Goal: Information Seeking & Learning: Learn about a topic

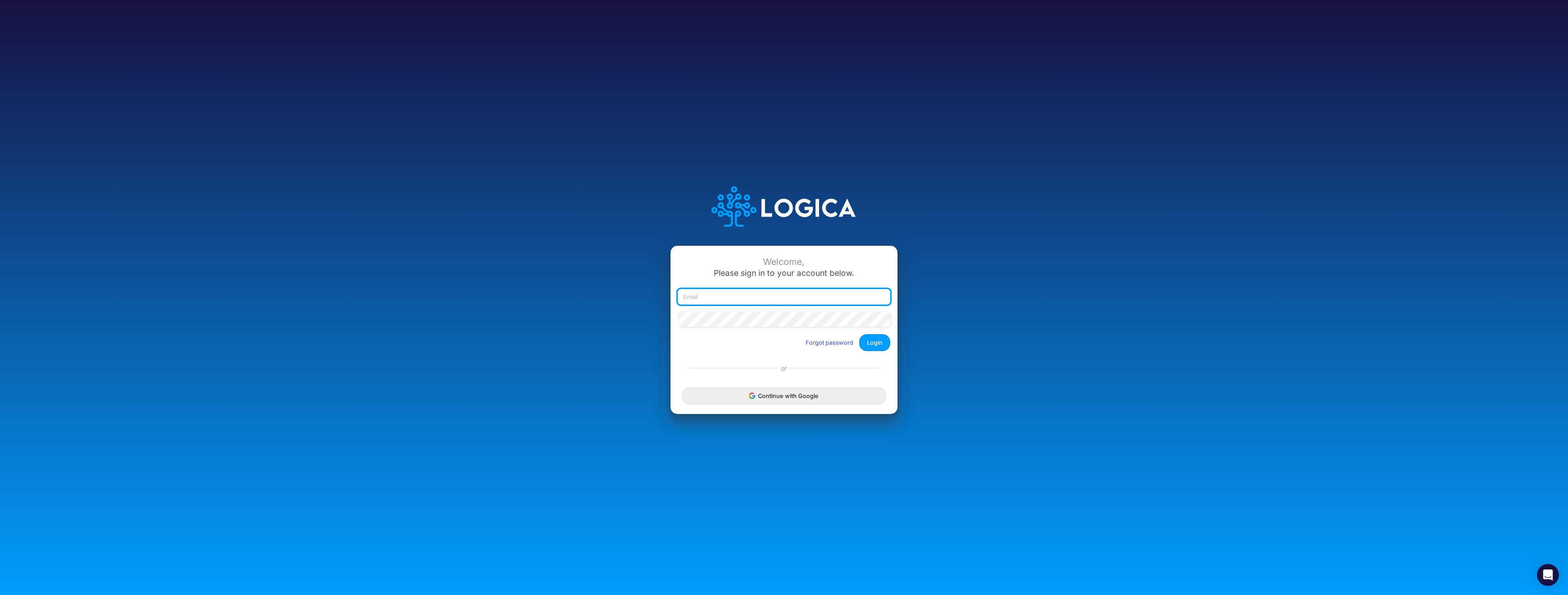
type input "mhaywood@cquencehealth.com"
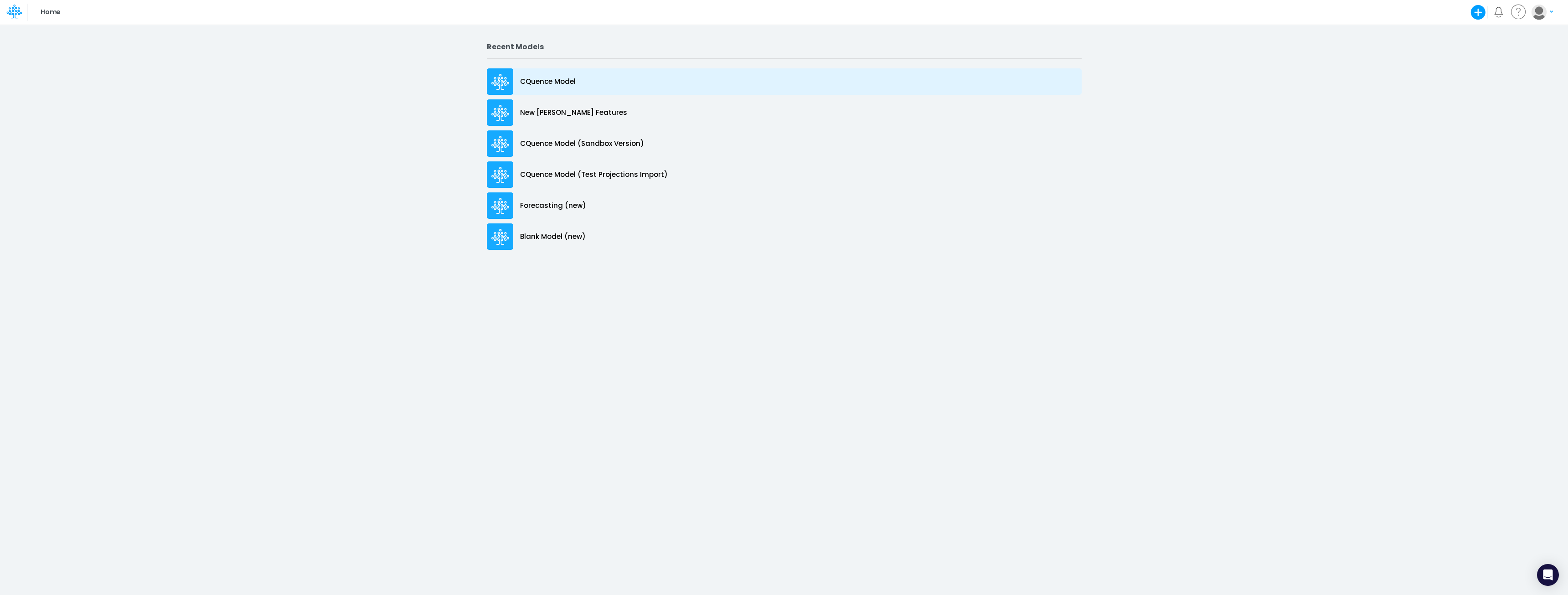
click at [530, 82] on p "CQuence Model" at bounding box center [547, 82] width 55 height 10
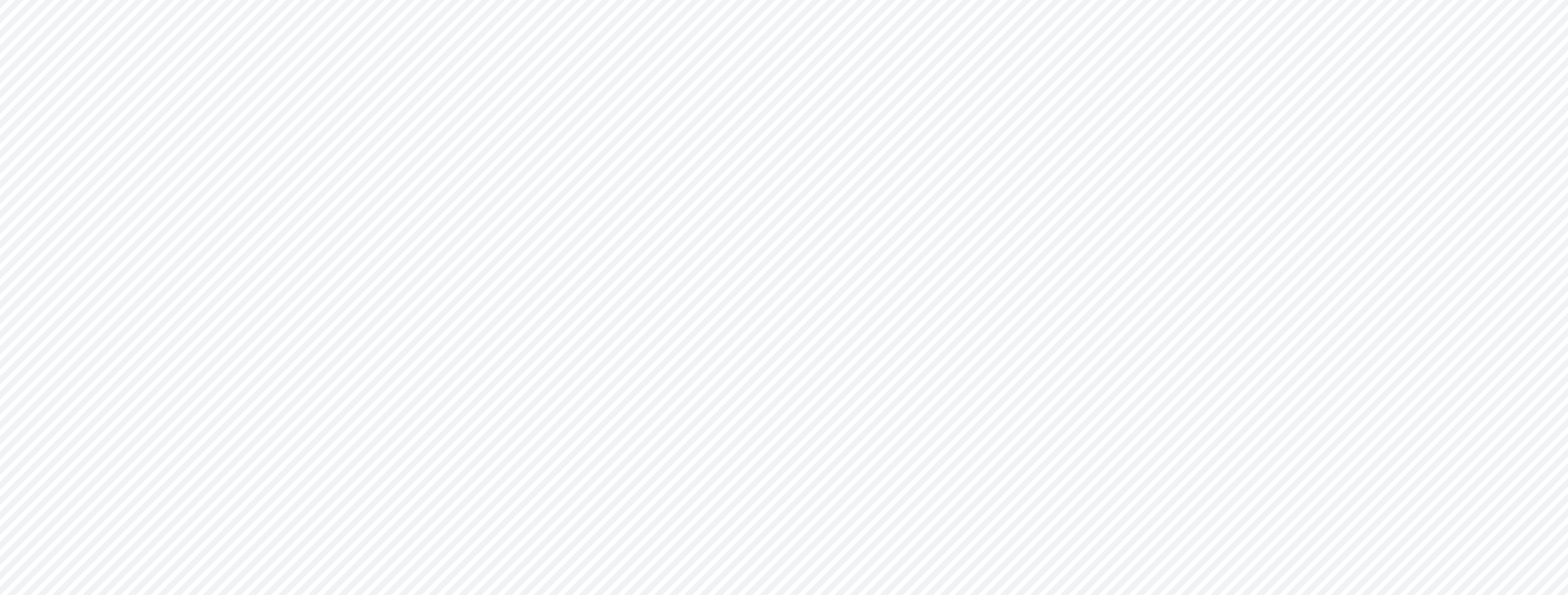
type input "Consolidated All by Month"
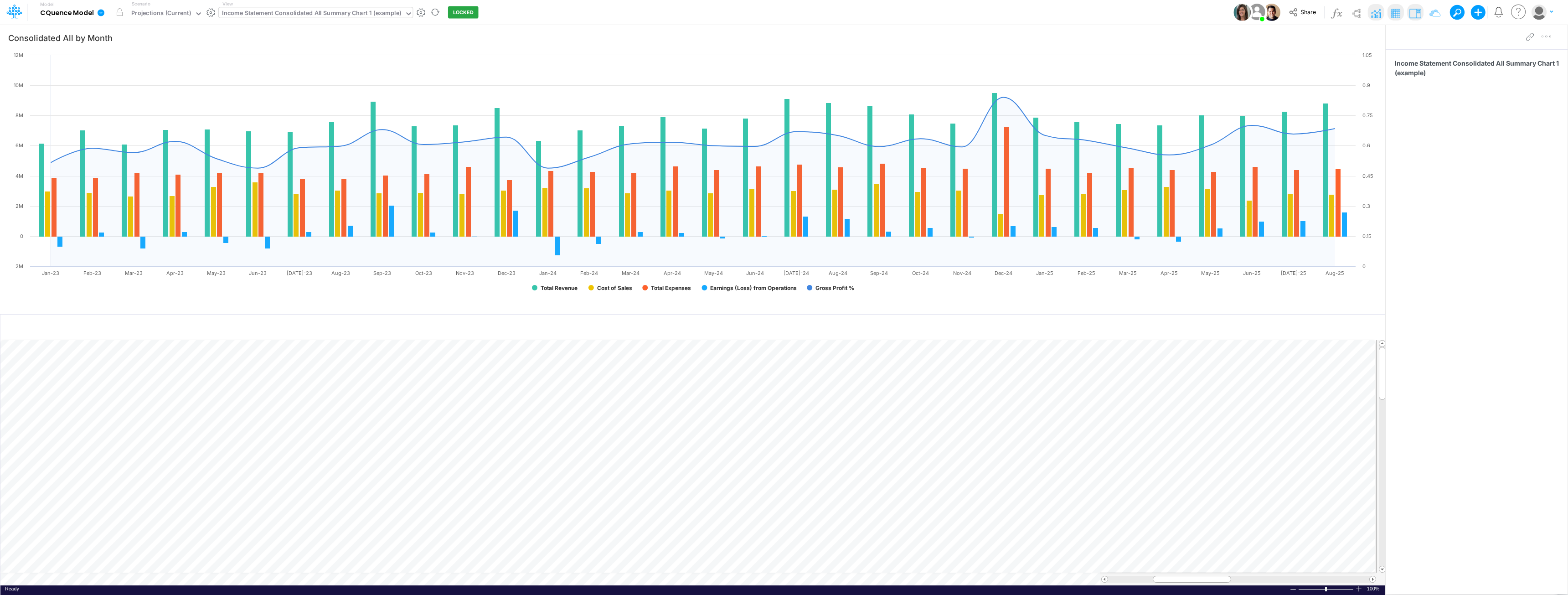
click at [321, 10] on div "Income Statement Consolidated All Summary Chart 1 (example)" at bounding box center [312, 13] width 179 height 10
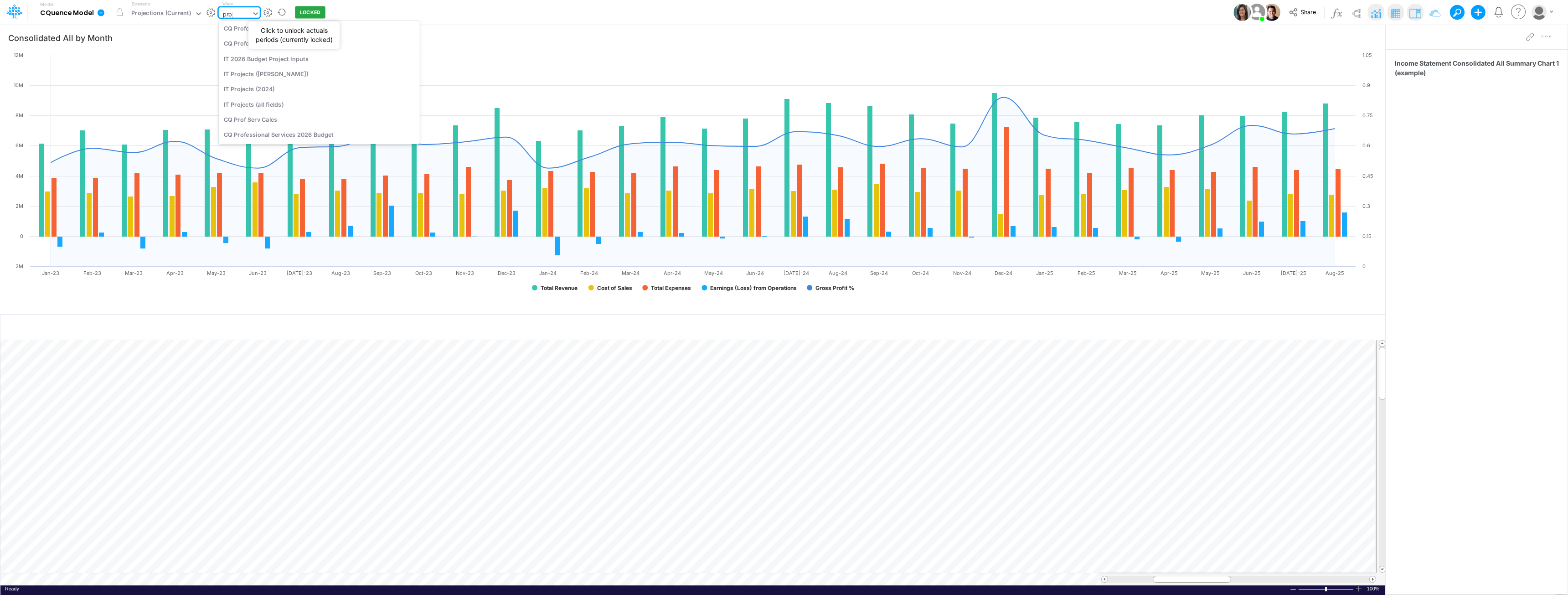
scroll to position [121, 0]
type input "projec"
click at [338, 58] on div "Income Statement Drill-Down Projections Cassling" at bounding box center [319, 60] width 201 height 15
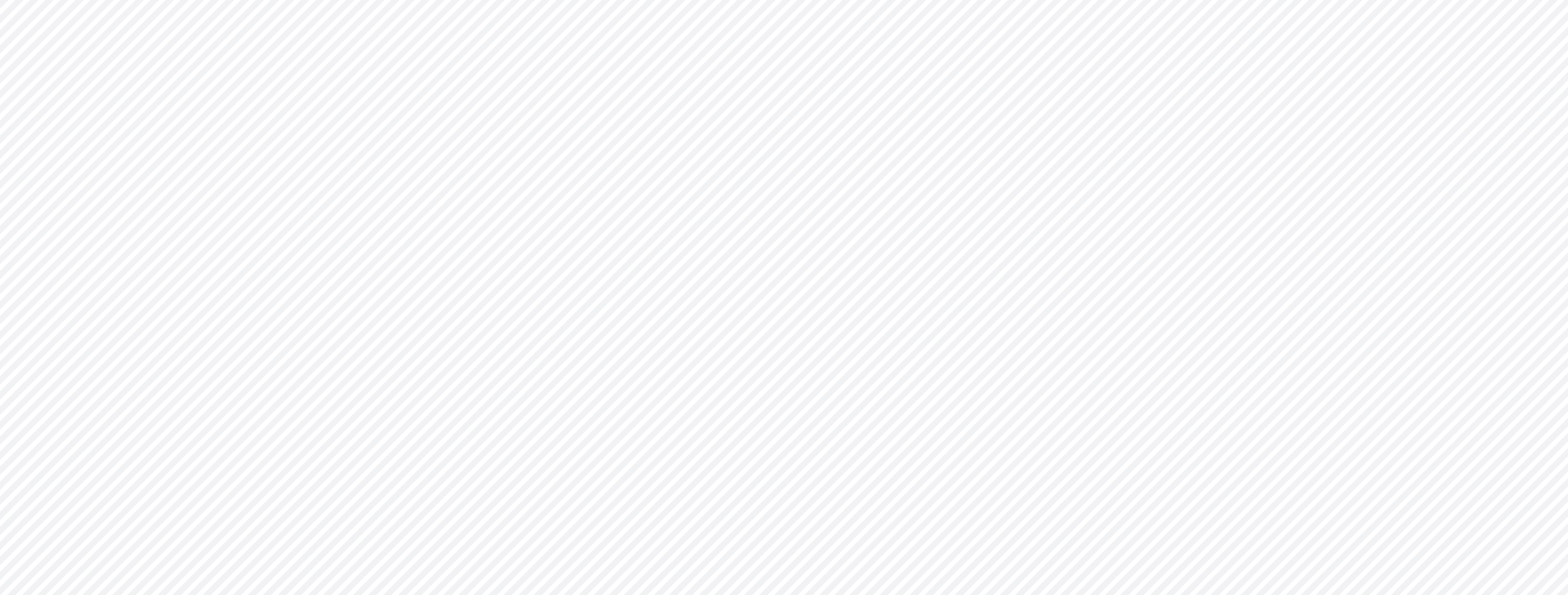
type input "Consolidated All by Month"
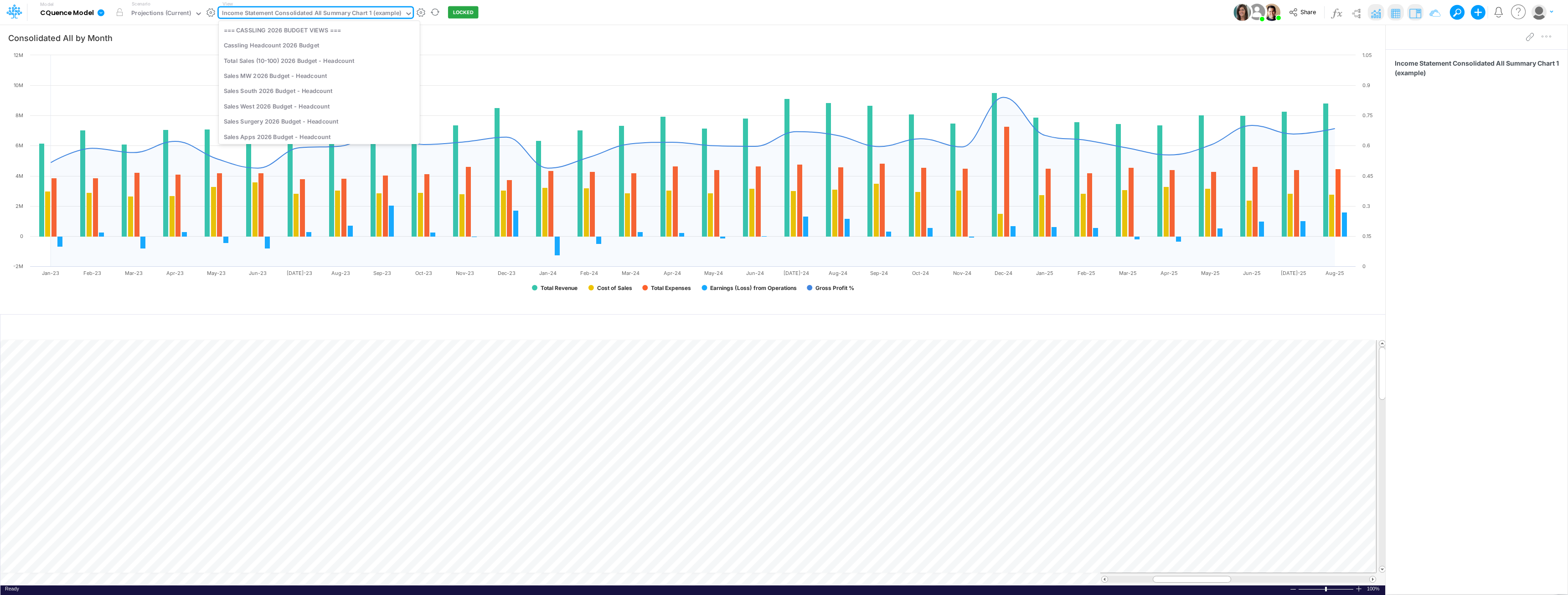
click at [293, 13] on div "Income Statement Consolidated All Summary Chart 1 (example)" at bounding box center [312, 13] width 179 height 10
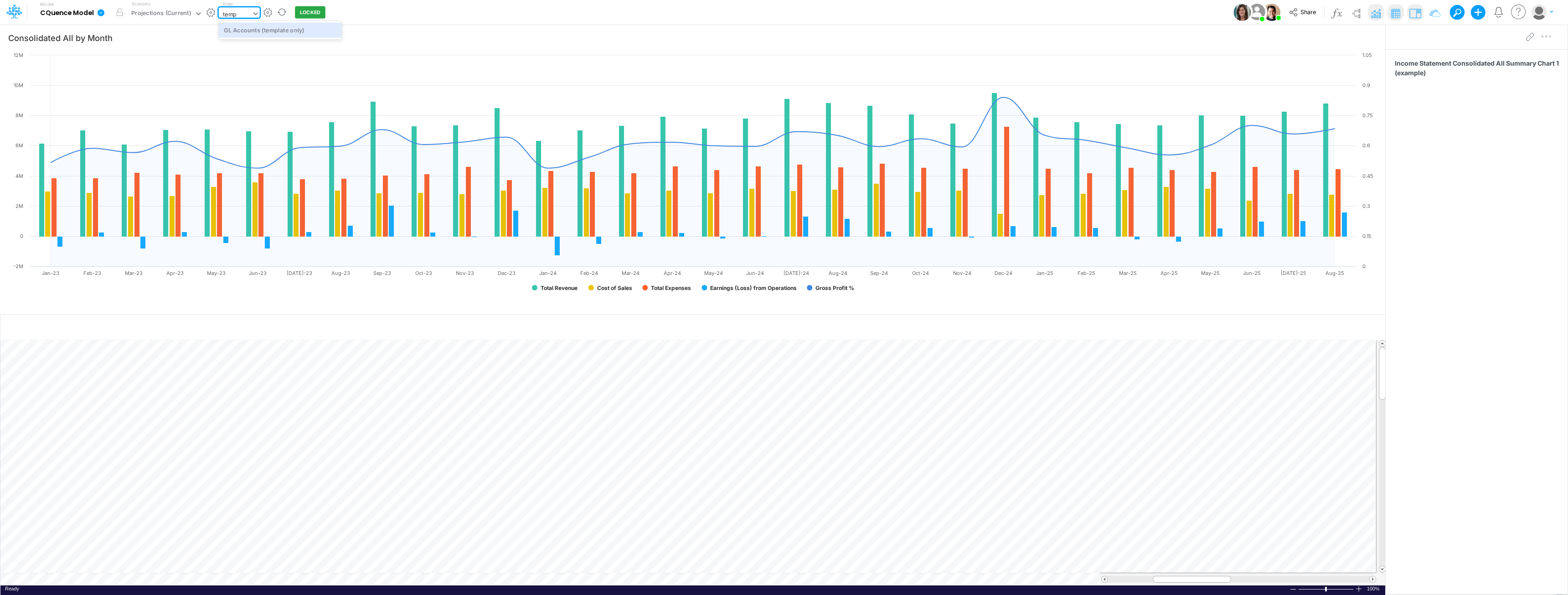
type input "templ"
click at [277, 32] on div "GL Accounts (template only)" at bounding box center [280, 30] width 123 height 15
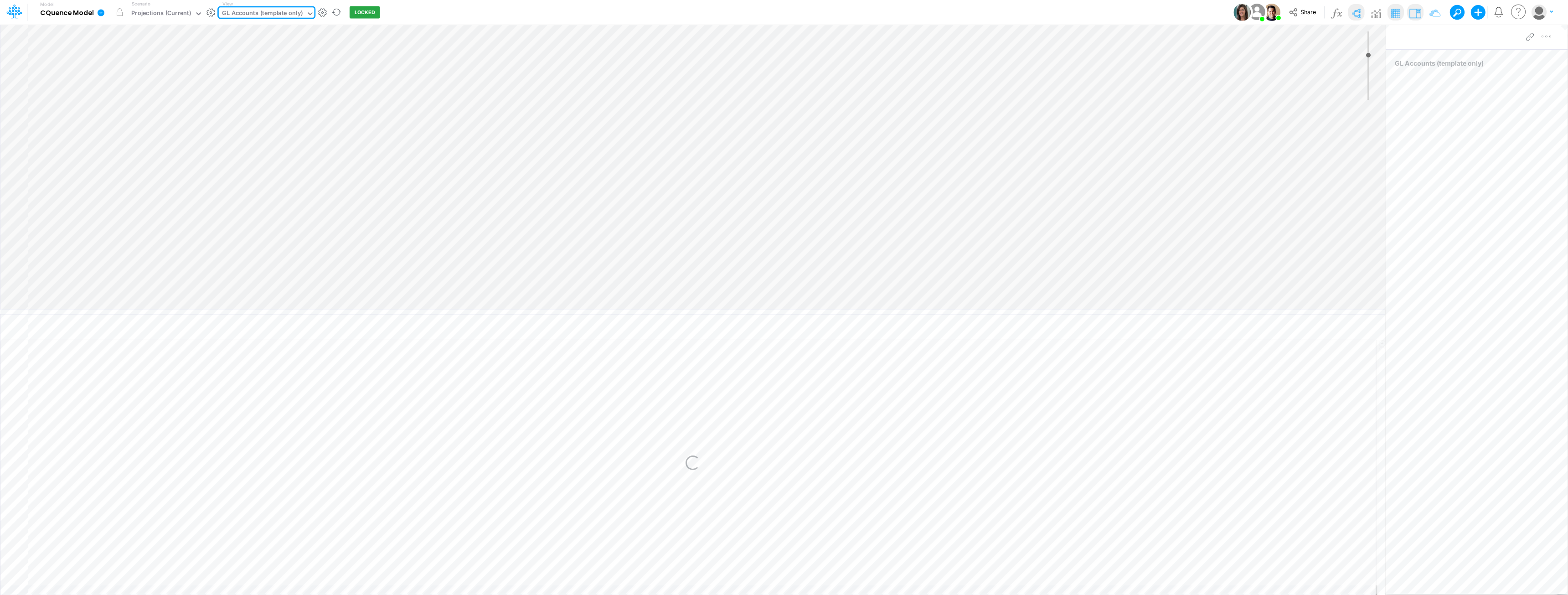
type input "0"
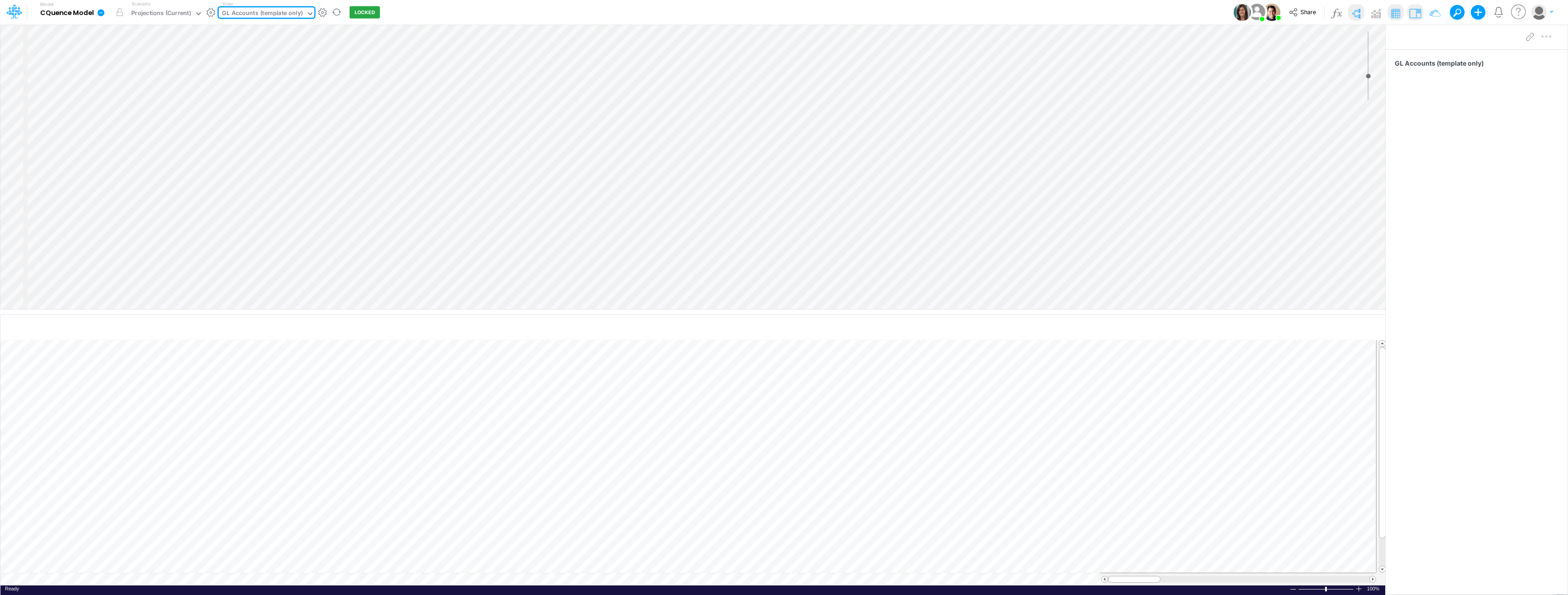
click at [240, 11] on div "GL Accounts (template only)" at bounding box center [262, 13] width 81 height 10
type input "projec"
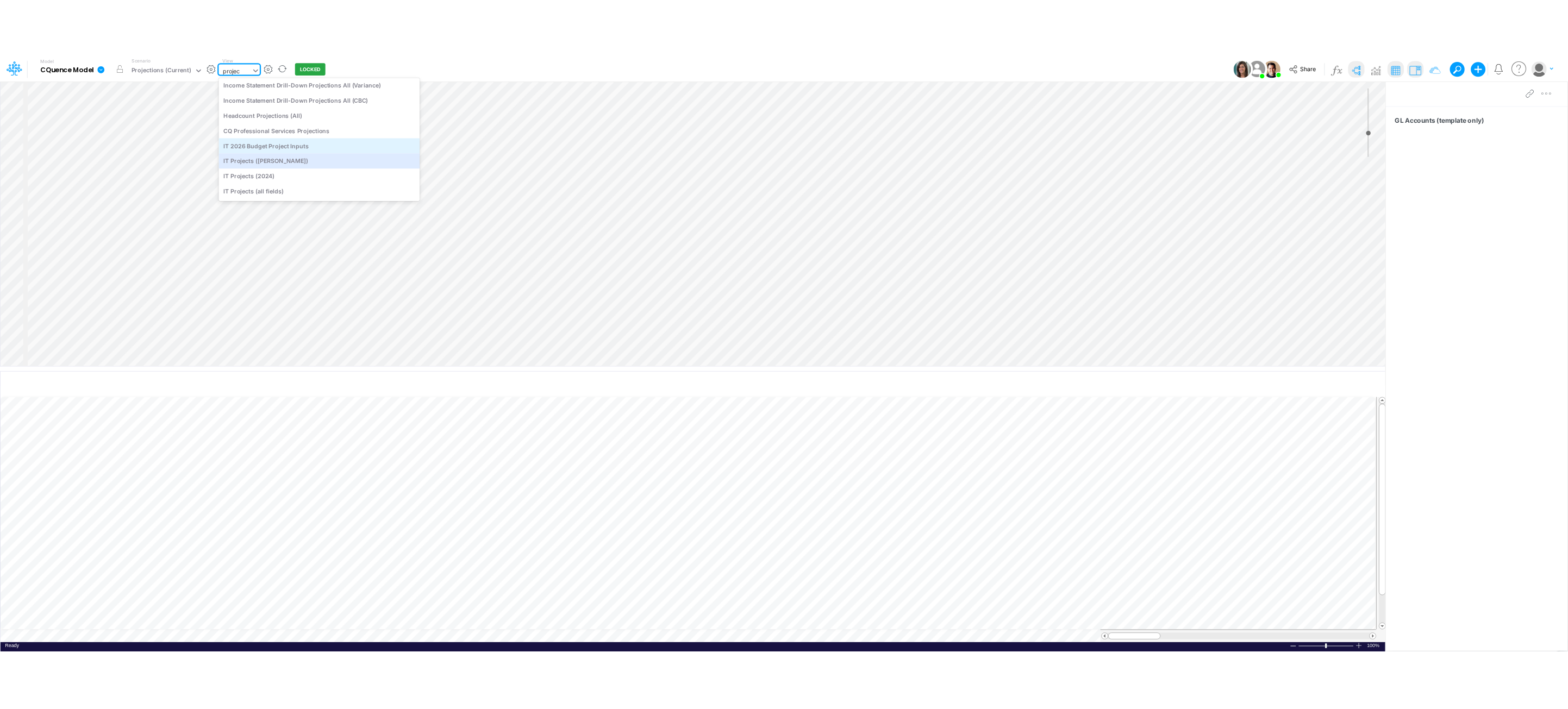
scroll to position [0, 0]
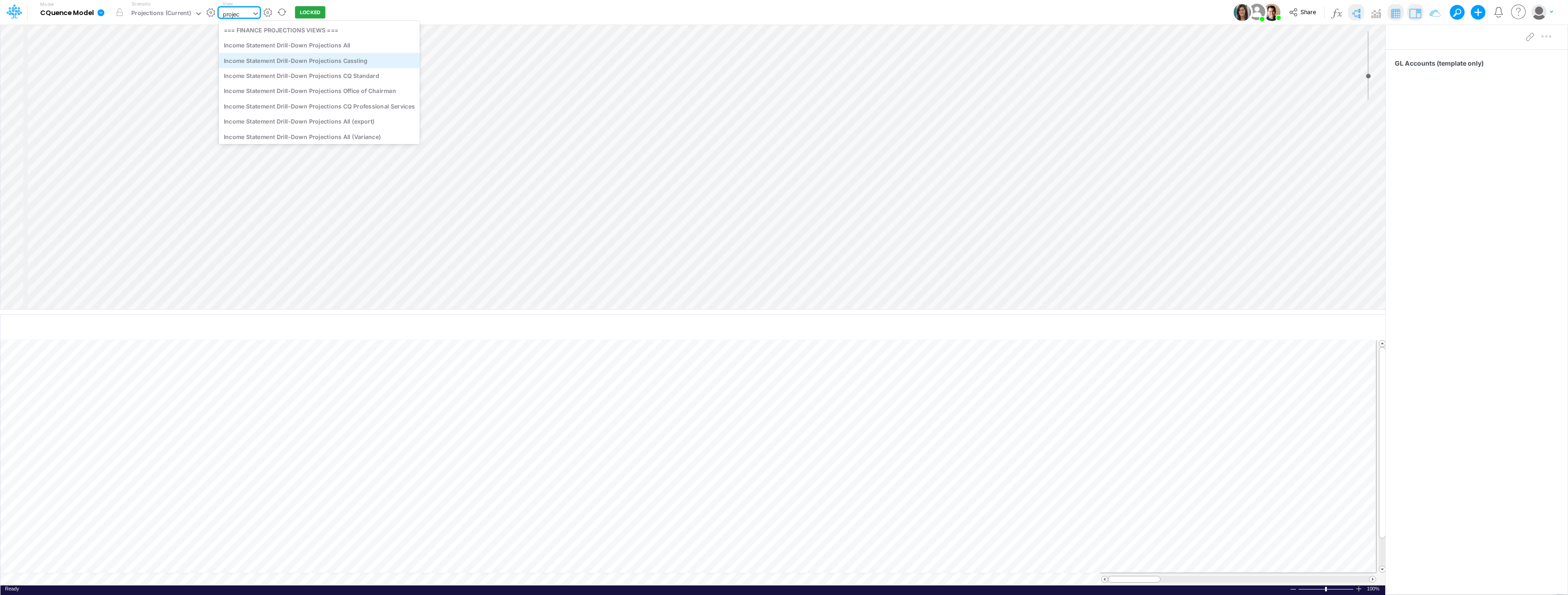
click at [295, 63] on div "Income Statement Drill-Down Projections Cassling" at bounding box center [319, 60] width 201 height 15
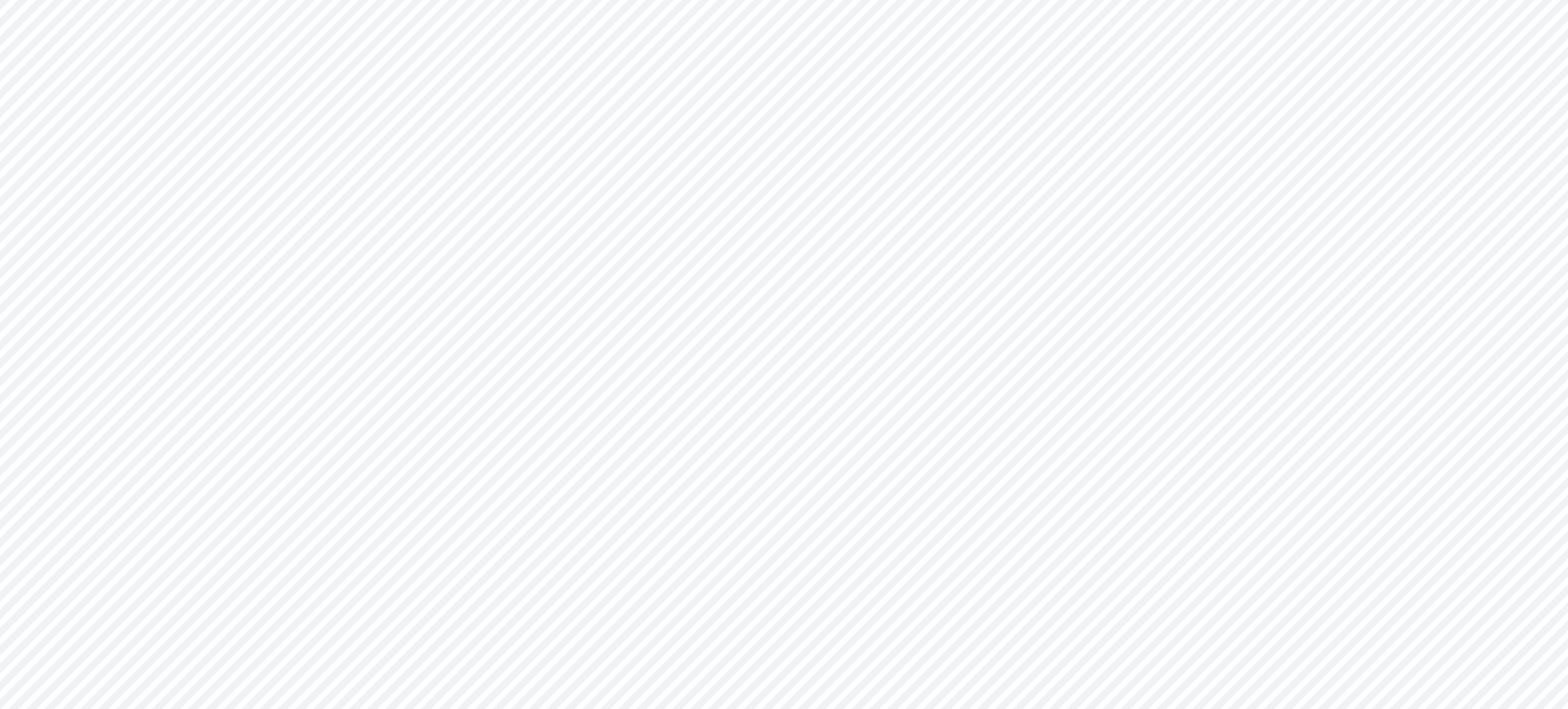
type input "Consolidated All by Month"
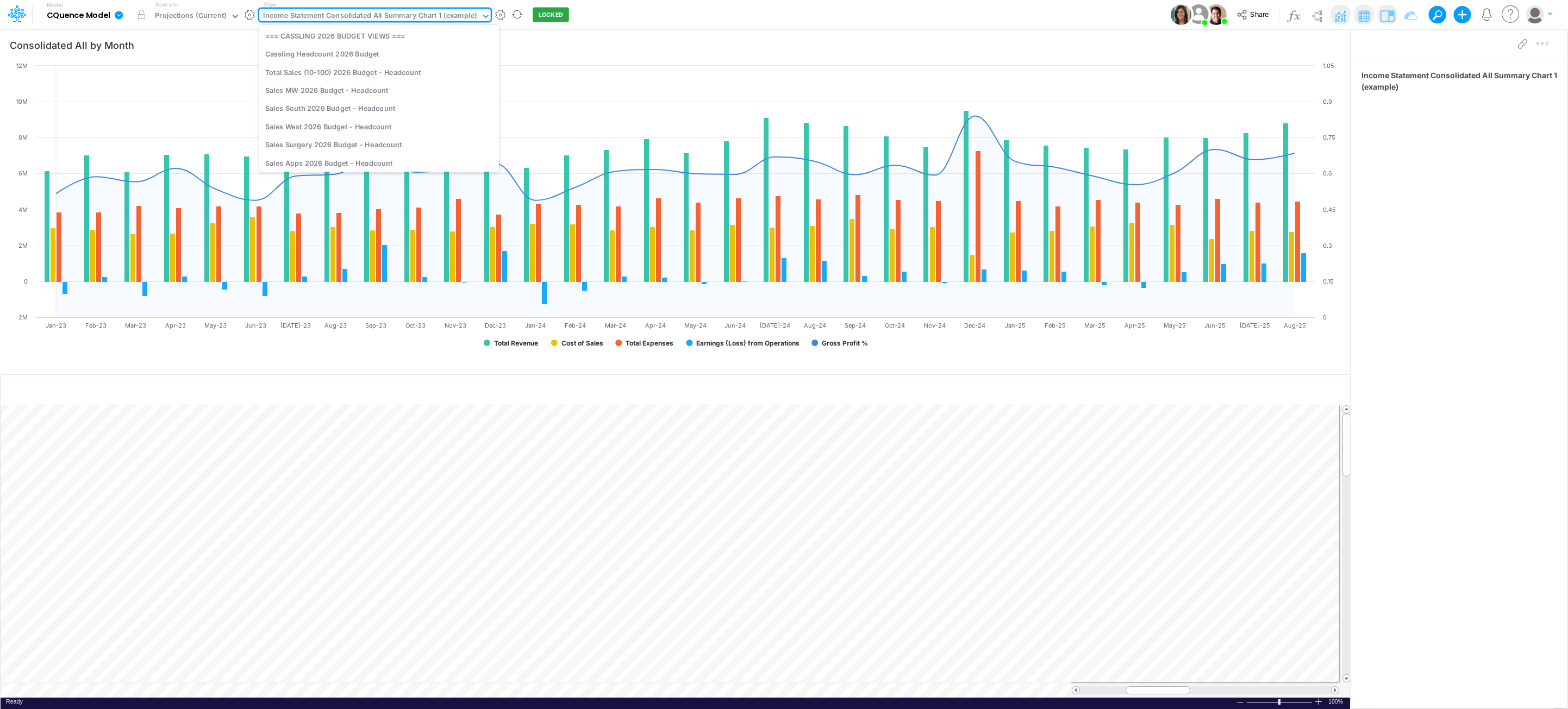
click at [336, 16] on div "Income Statement Consolidated All Summary Chart 1 (example)" at bounding box center [369, 16] width 213 height 12
type input "projectio"
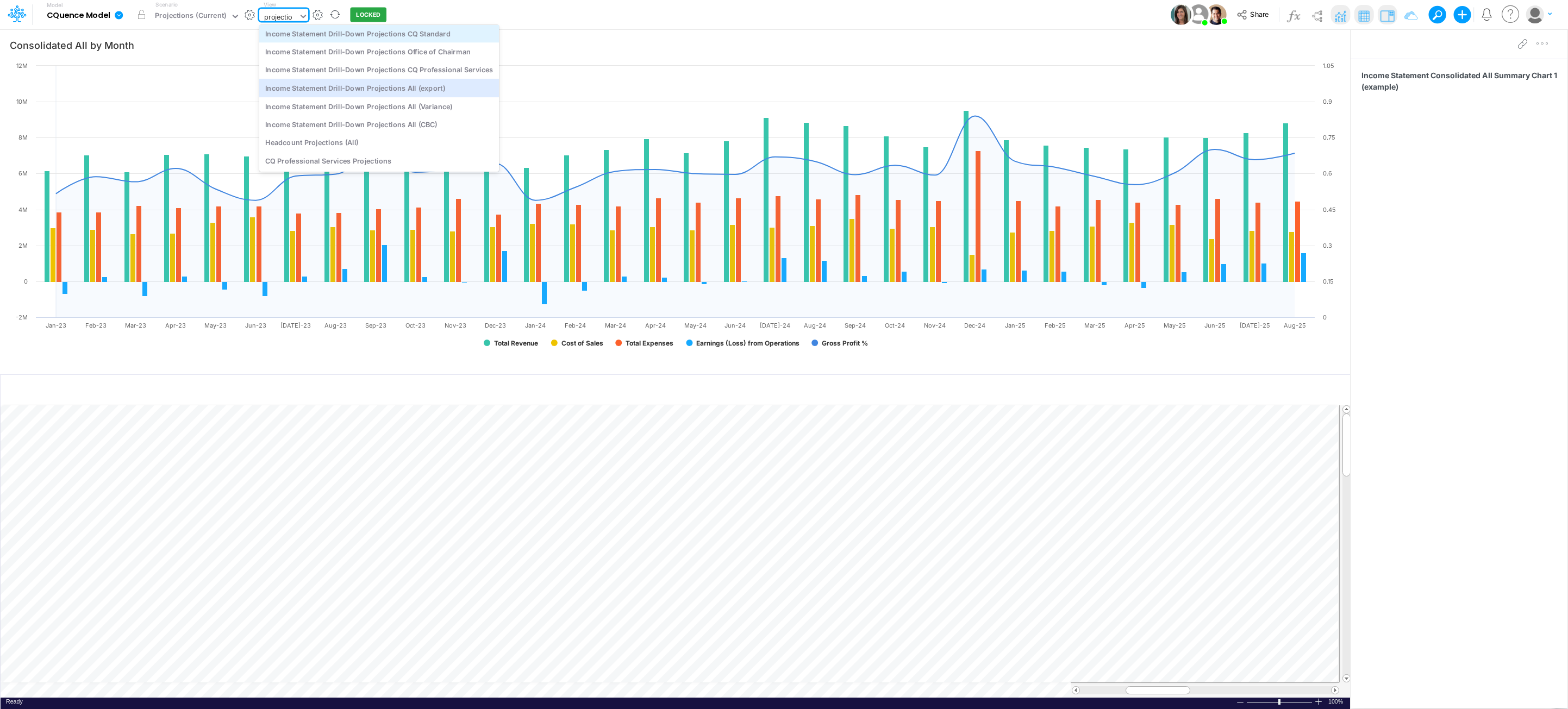
scroll to position [0, 0]
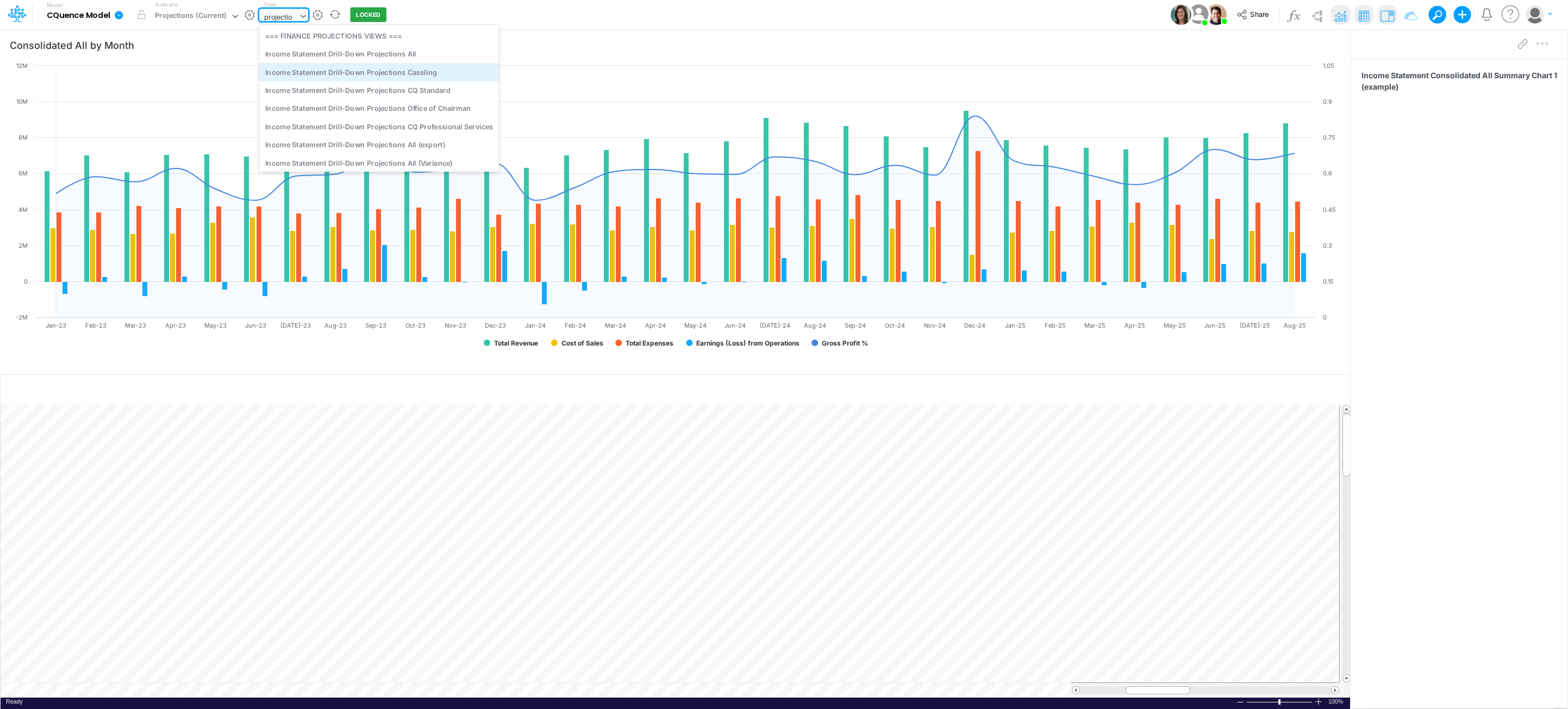
click at [399, 73] on div "Income Statement Drill-Down Projections Cassling" at bounding box center [379, 72] width 240 height 18
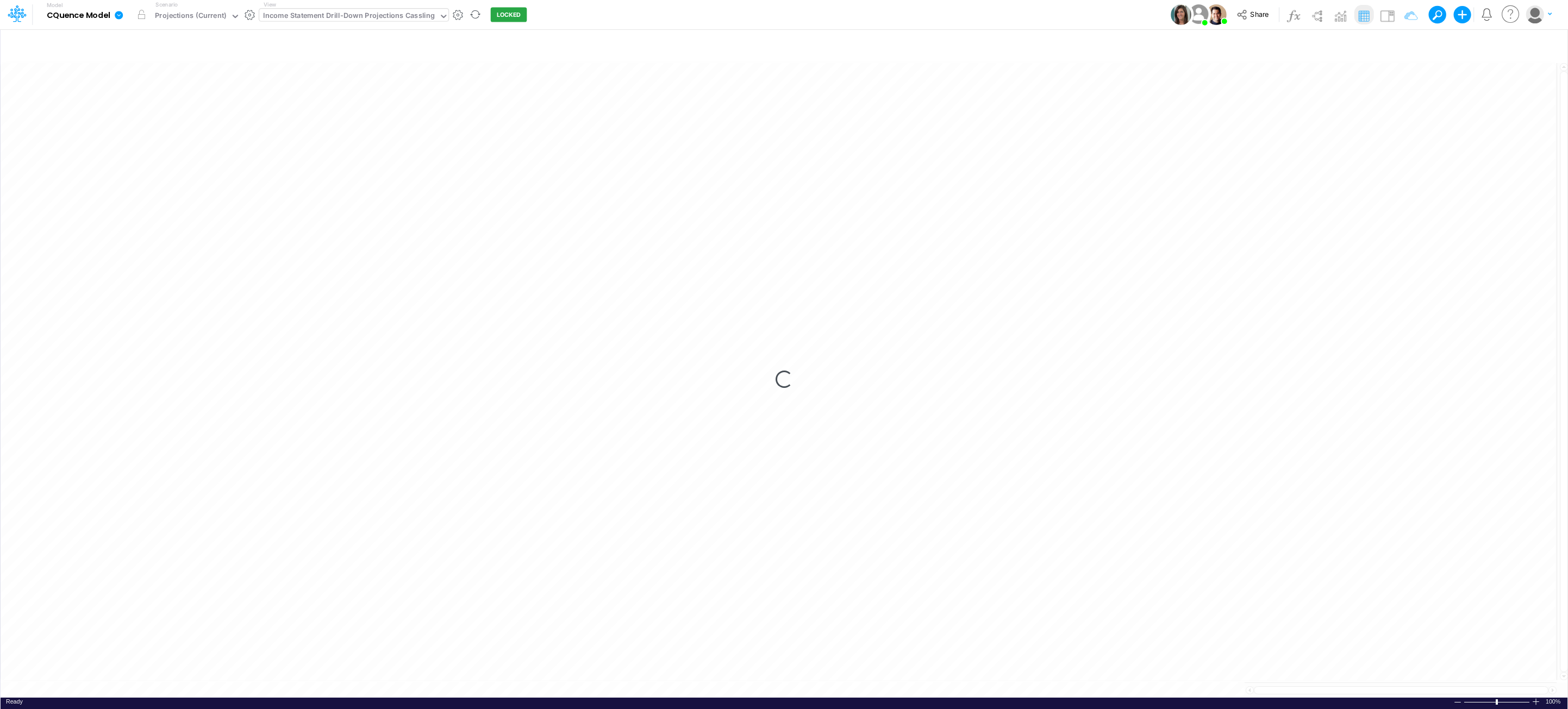
click at [610, 107] on div "Loading..." at bounding box center [784, 380] width 1567 height 637
